Goal: Information Seeking & Learning: Learn about a topic

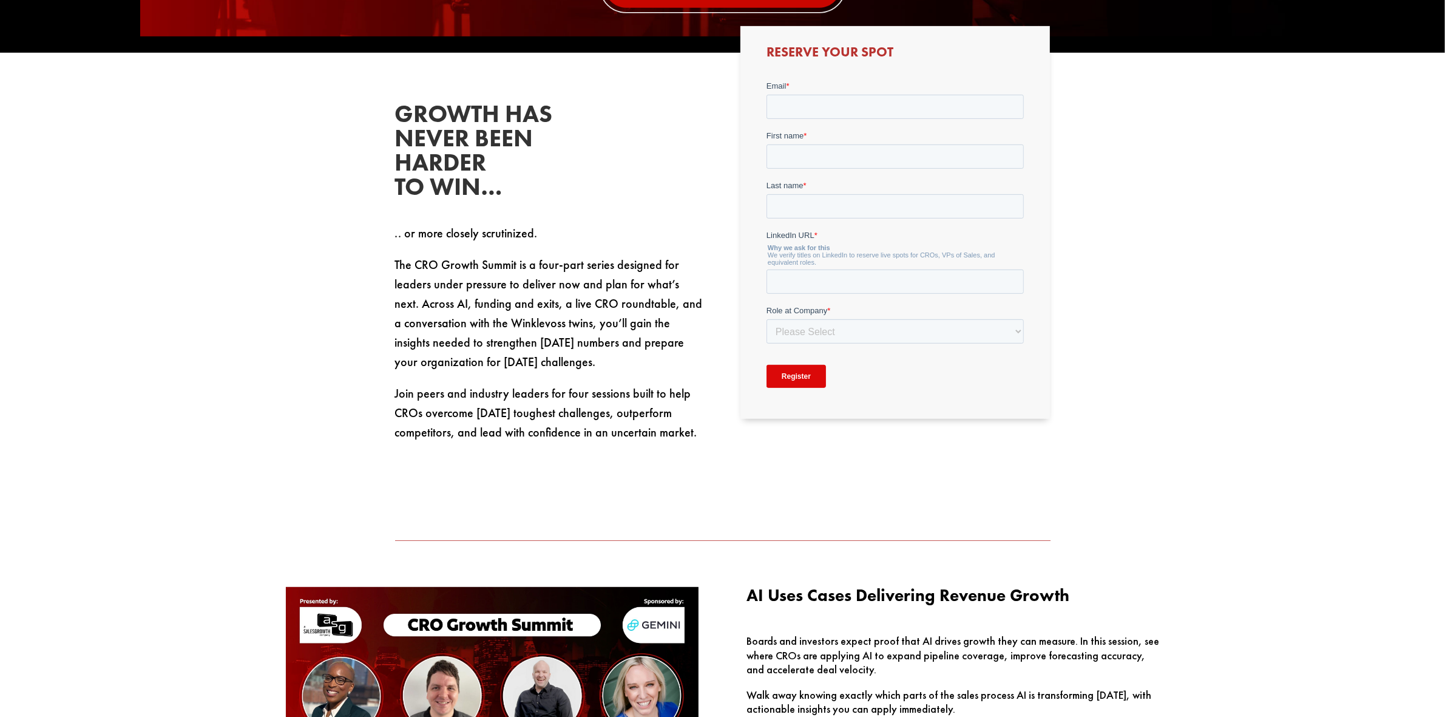
scroll to position [759, 0]
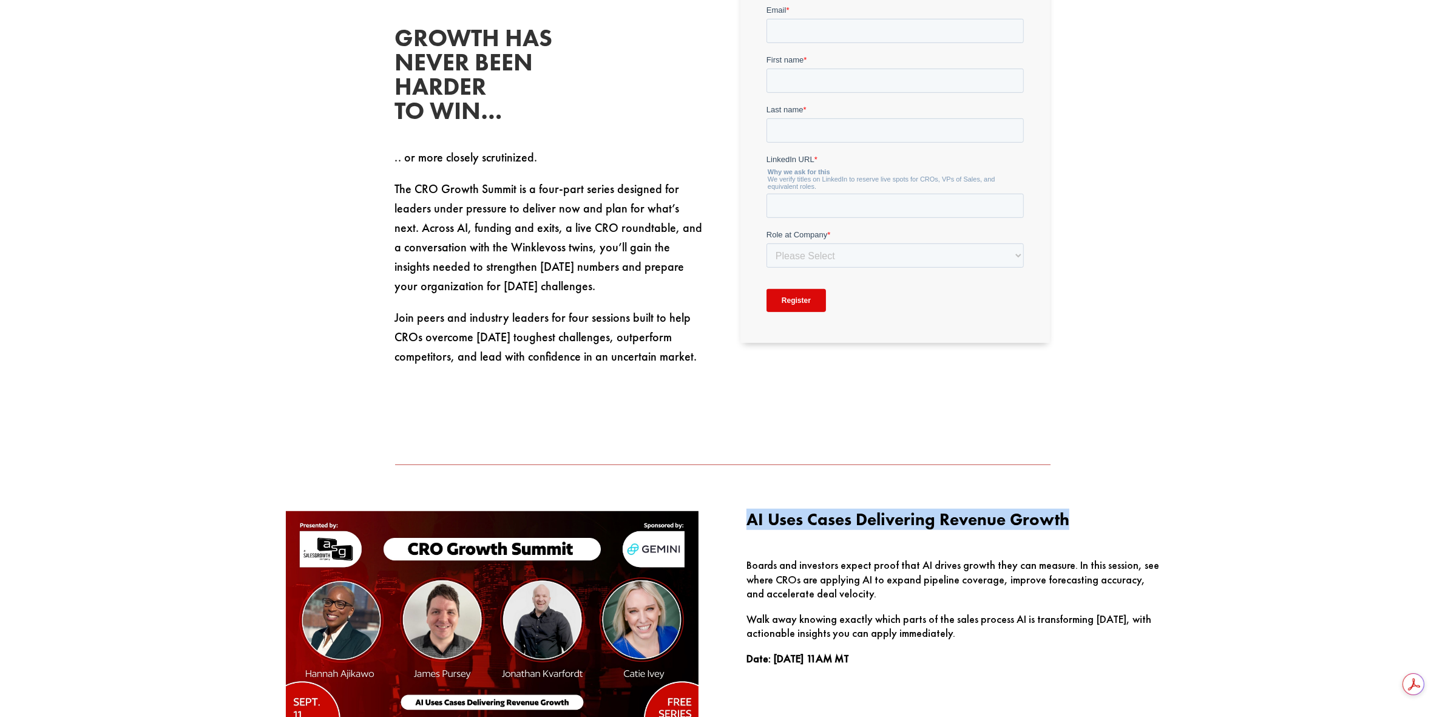
drag, startPoint x: 1067, startPoint y: 523, endPoint x: 750, endPoint y: 517, distance: 316.9
click at [750, 517] on span "AI Uses Cases Delivering Revenue Growth" at bounding box center [908, 519] width 323 height 21
copy span "AI Uses Cases Delivering Revenue Growth"
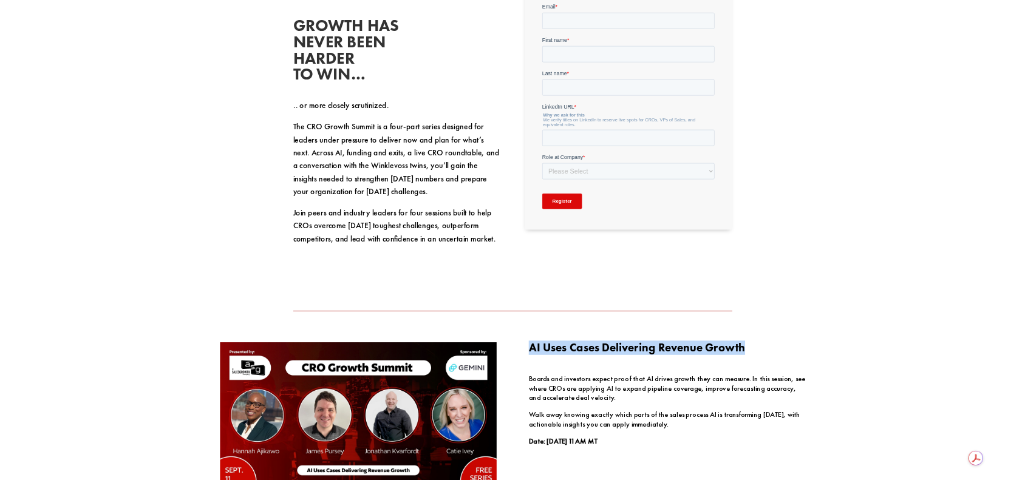
scroll to position [656, 0]
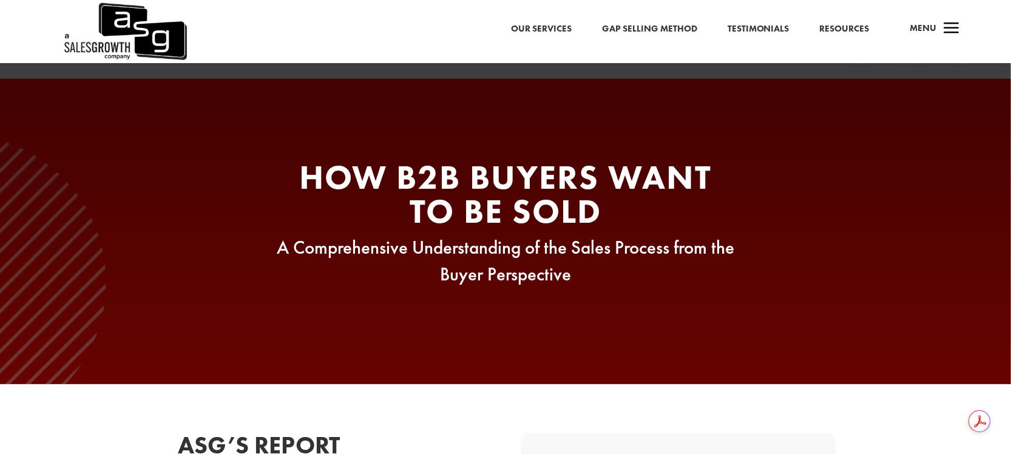
click at [940, 30] on span "a" at bounding box center [952, 29] width 24 height 24
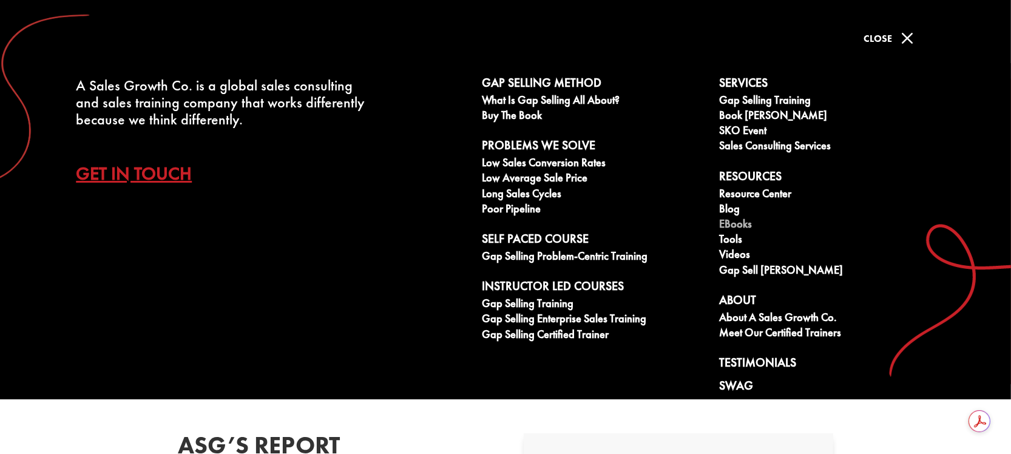
click at [738, 225] on link "eBooks" at bounding box center [832, 225] width 225 height 15
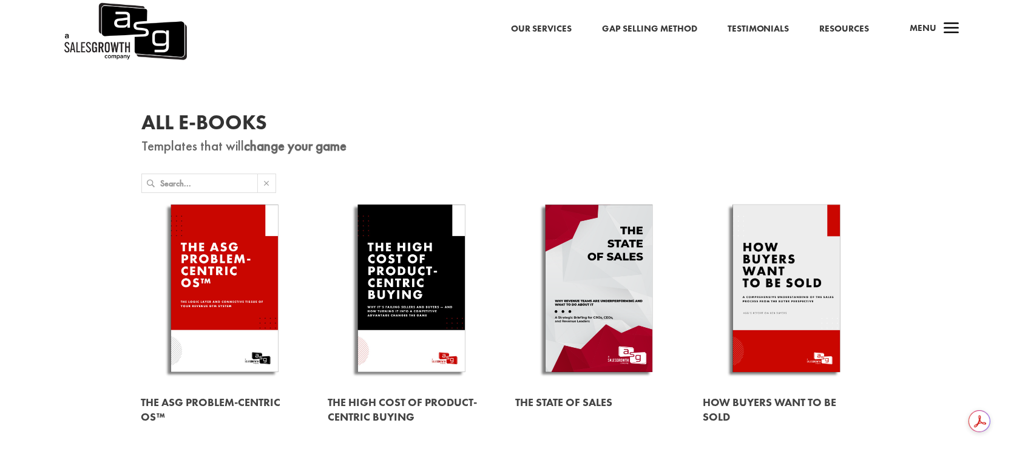
click at [419, 264] on link at bounding box center [411, 290] width 166 height 189
